Goal: Transaction & Acquisition: Subscribe to service/newsletter

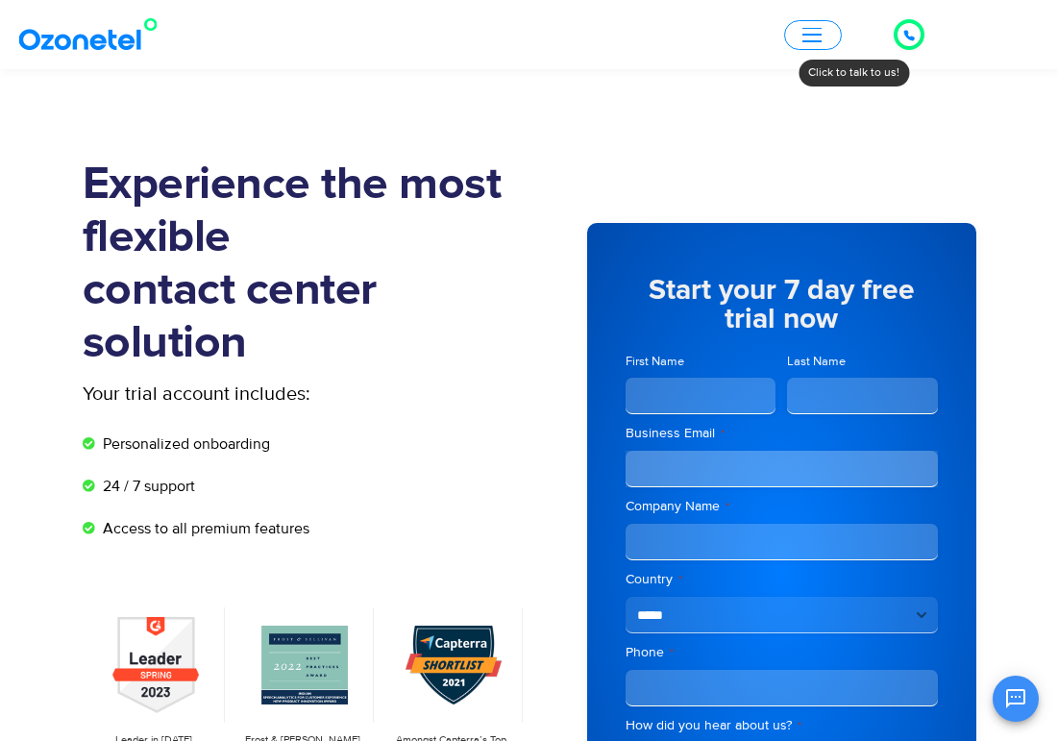
scroll to position [202, 0]
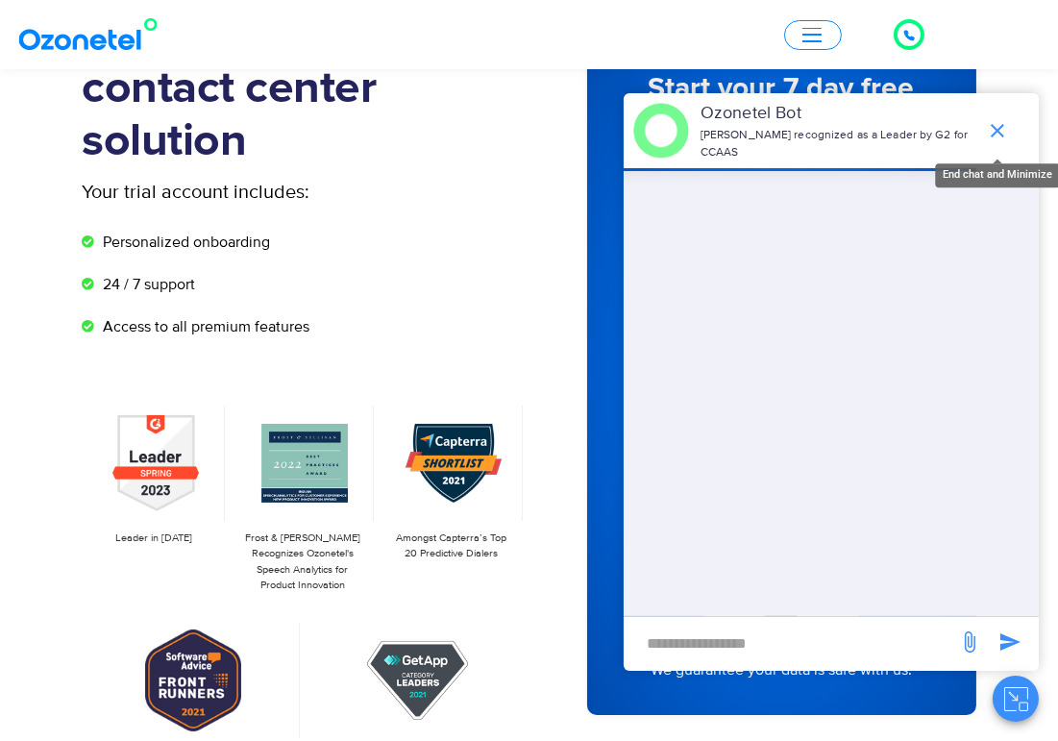
click at [990, 132] on icon "end chat or minimize" at bounding box center [997, 130] width 23 height 23
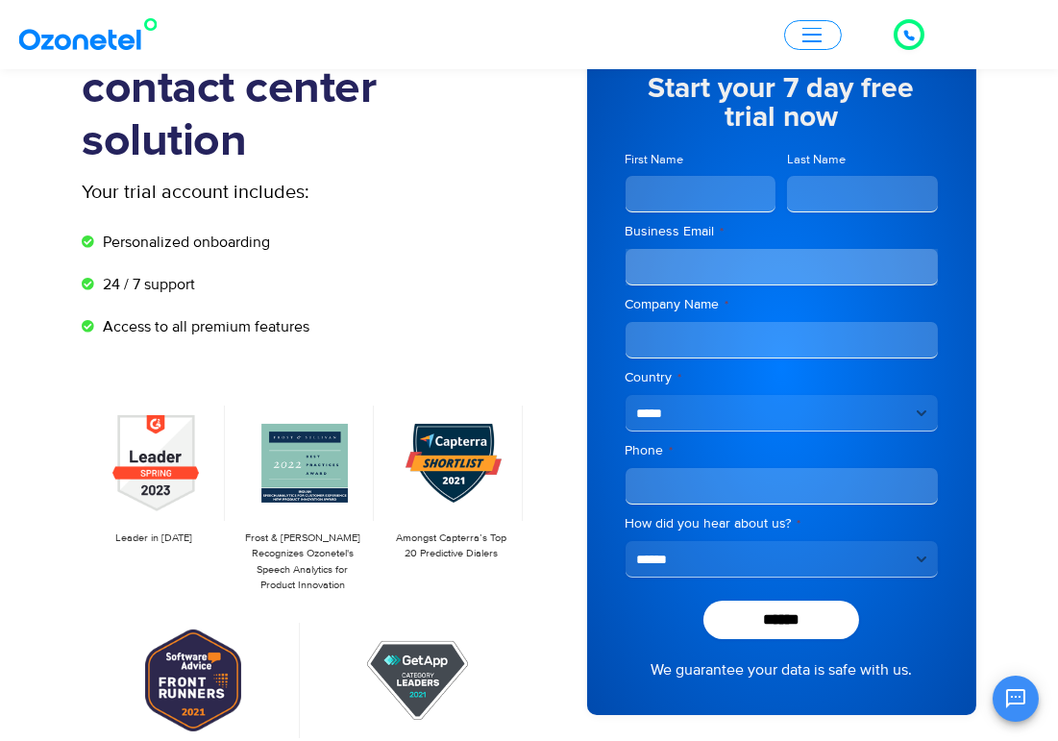
click at [1015, 699] on icon "Open chat" at bounding box center [1016, 698] width 23 height 23
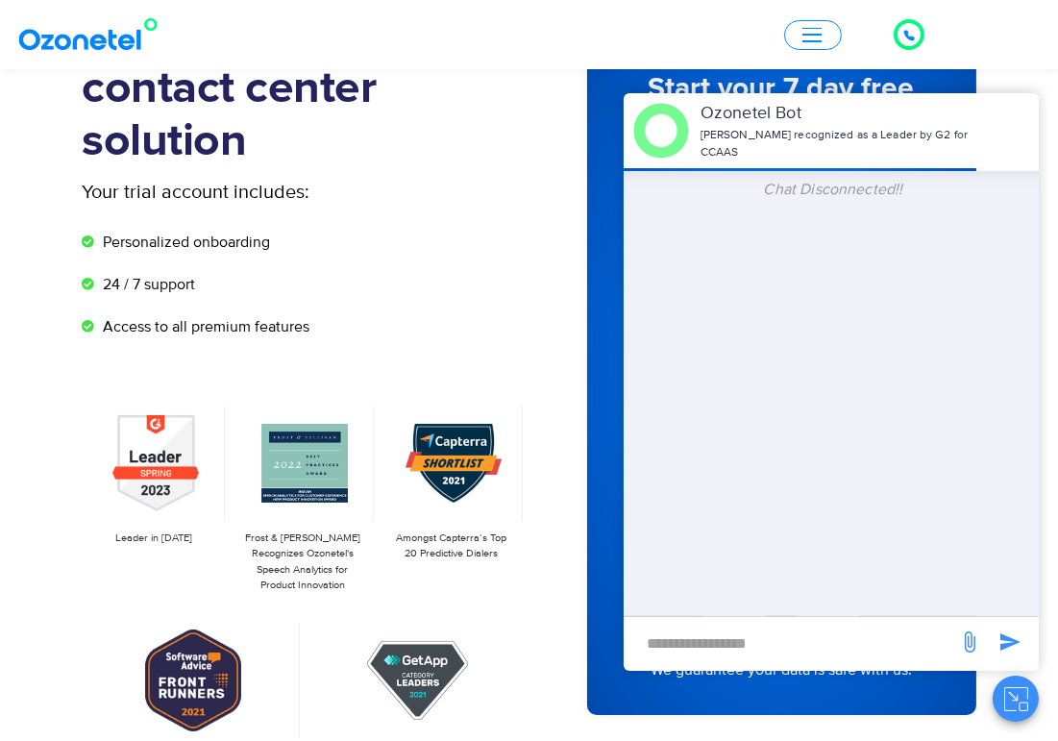
click at [769, 655] on input "new-msg-input" at bounding box center [790, 643] width 315 height 33
click at [828, 190] on span "Chat Disconnected!!" at bounding box center [833, 189] width 139 height 19
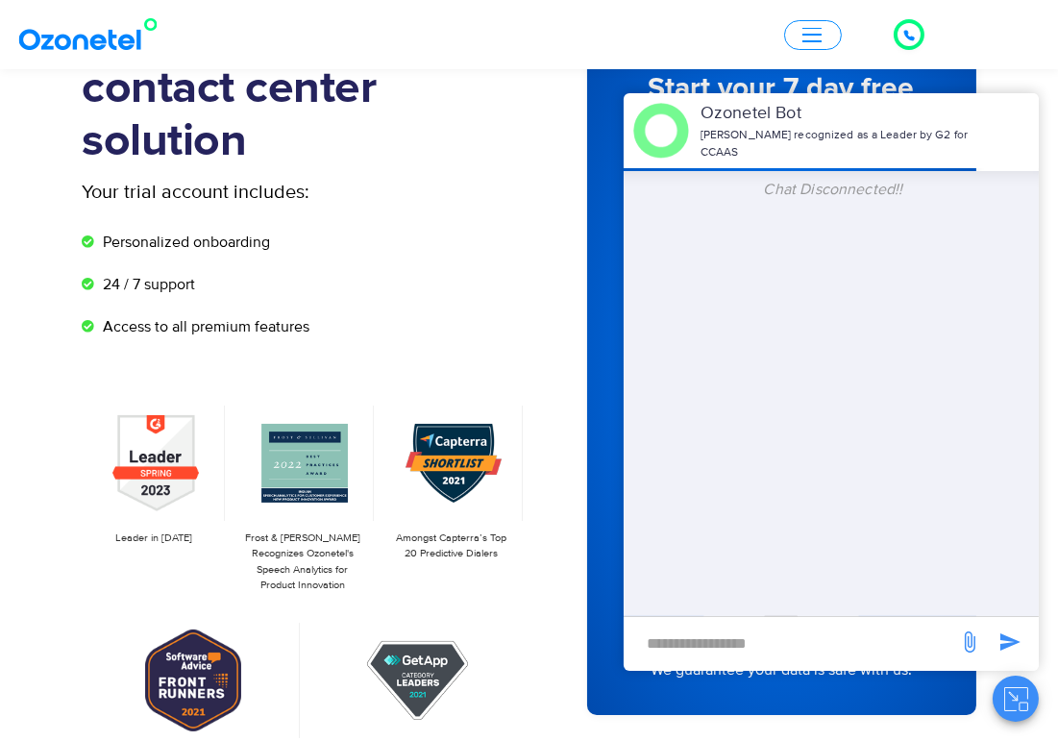
click at [840, 359] on div "Chat Disconnected!!" at bounding box center [833, 393] width 411 height 445
click at [1013, 698] on icon "Close chat" at bounding box center [1017, 699] width 24 height 24
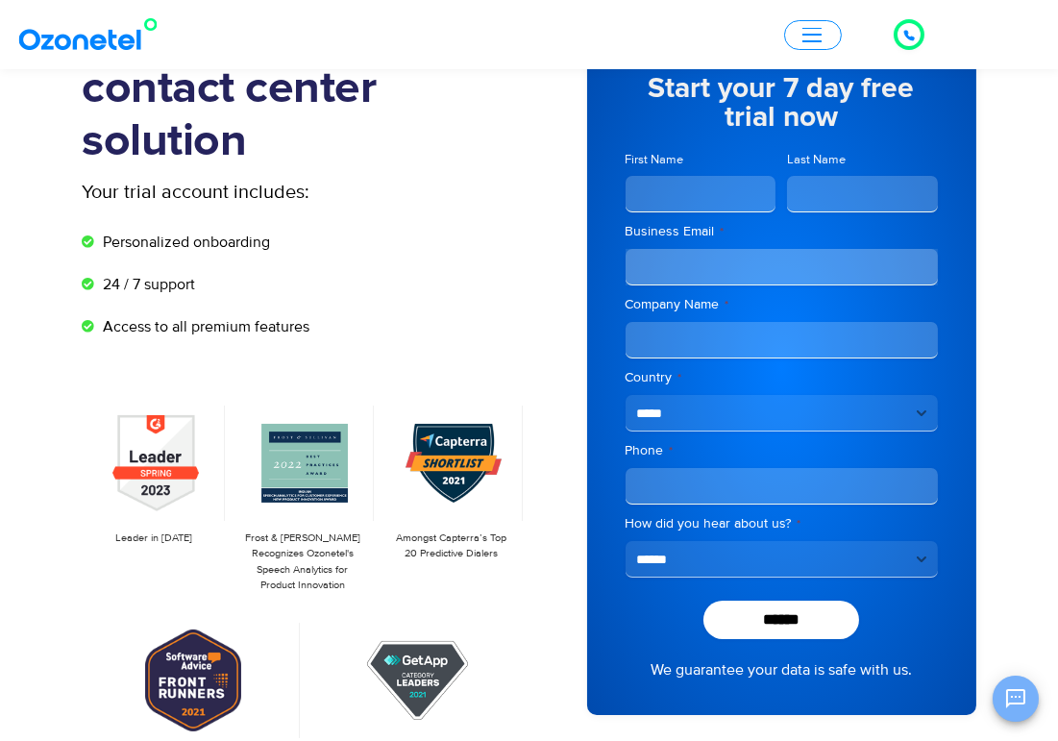
click at [1013, 698] on icon "Open chat" at bounding box center [1016, 698] width 23 height 23
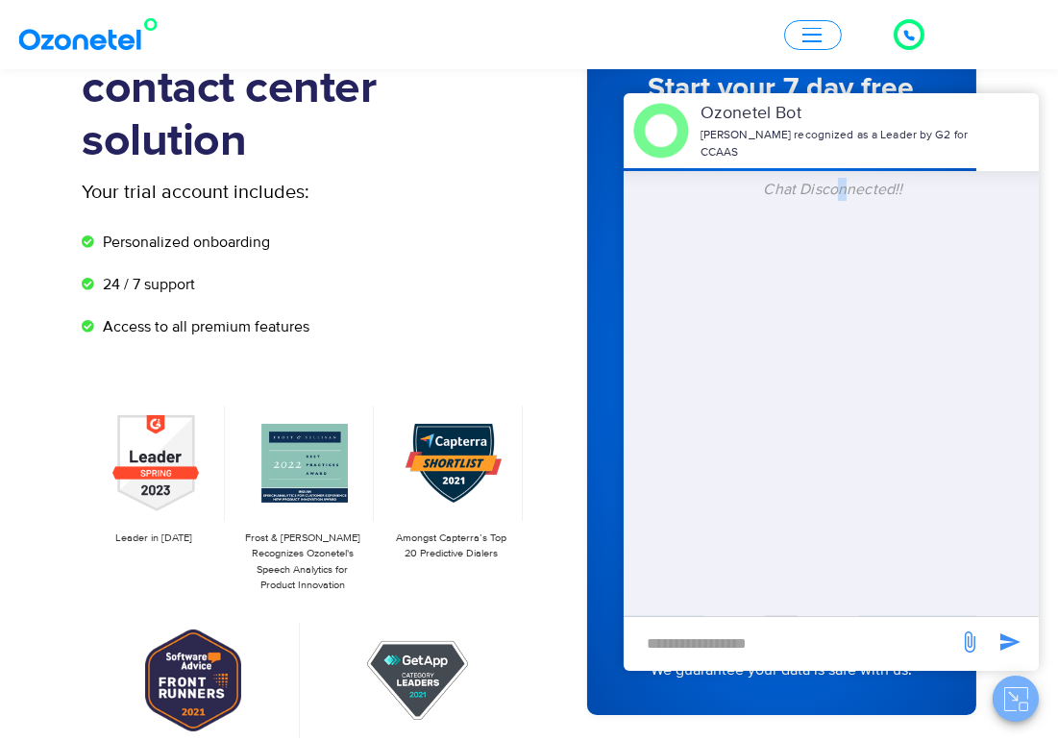
click at [1001, 692] on button "Close chat" at bounding box center [1016, 699] width 46 height 46
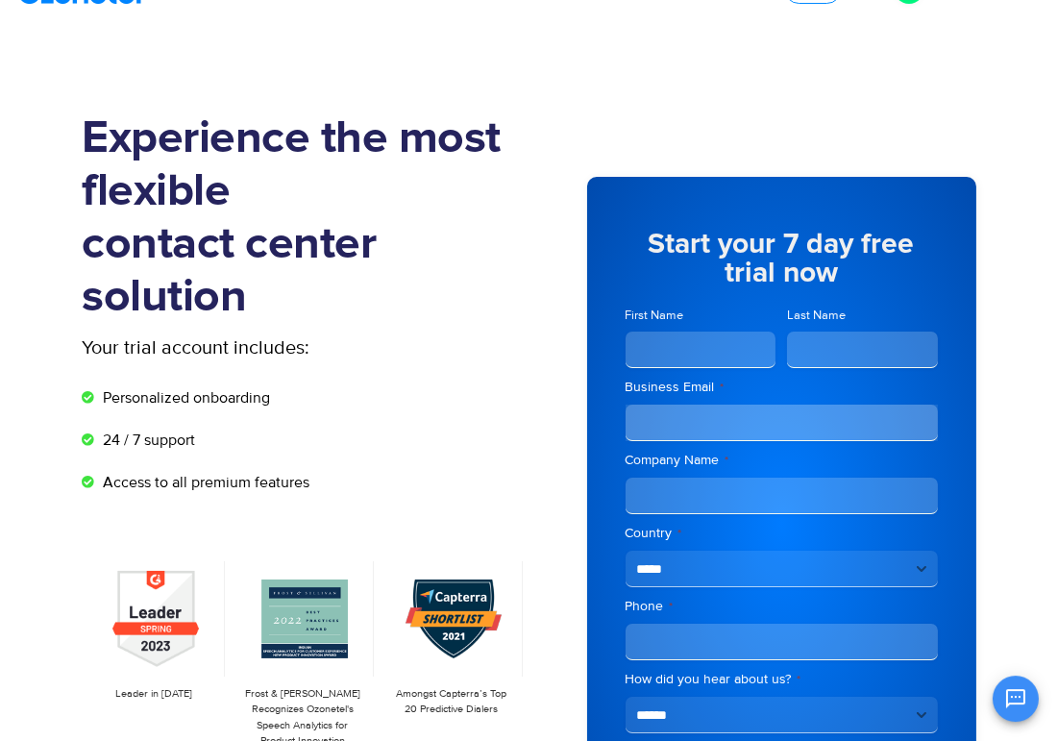
scroll to position [0, 0]
